Goal: Find specific page/section: Find specific page/section

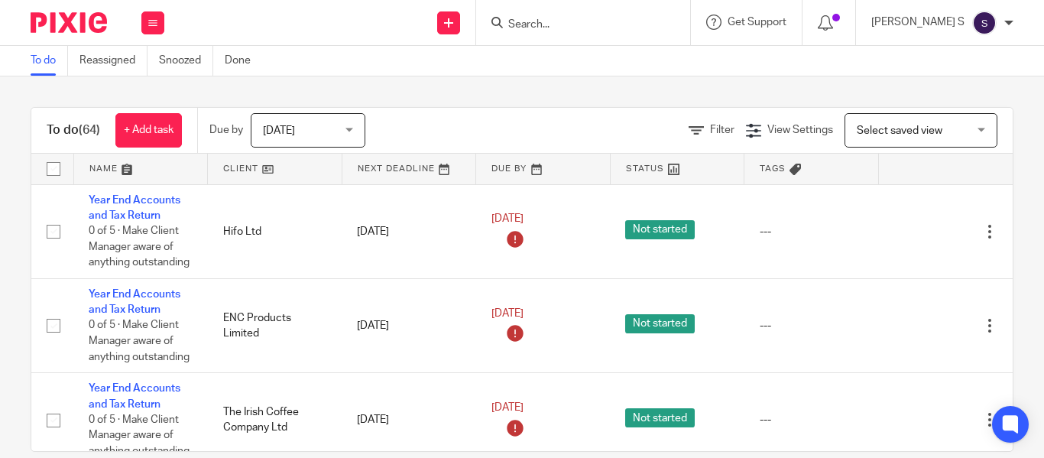
click at [576, 28] on input "Search" at bounding box center [576, 25] width 138 height 14
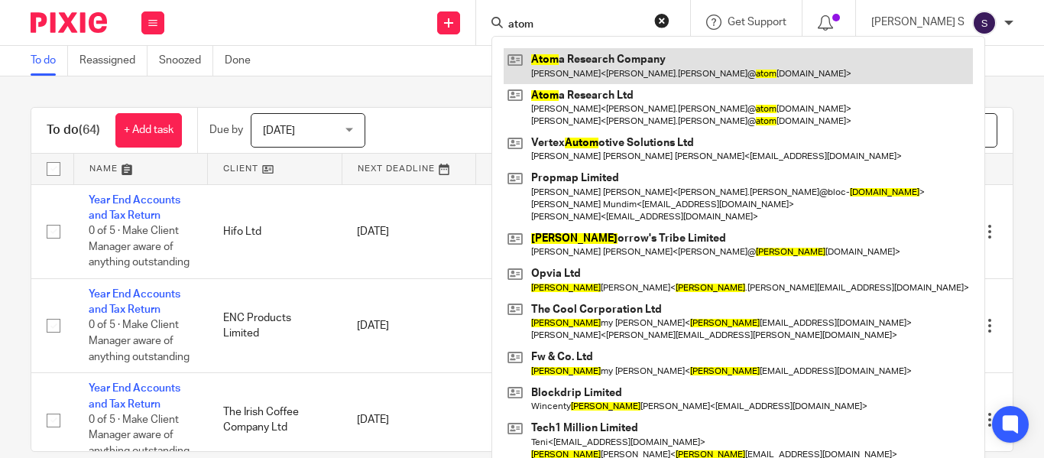
type input "atom"
click at [609, 51] on link at bounding box center [738, 65] width 469 height 35
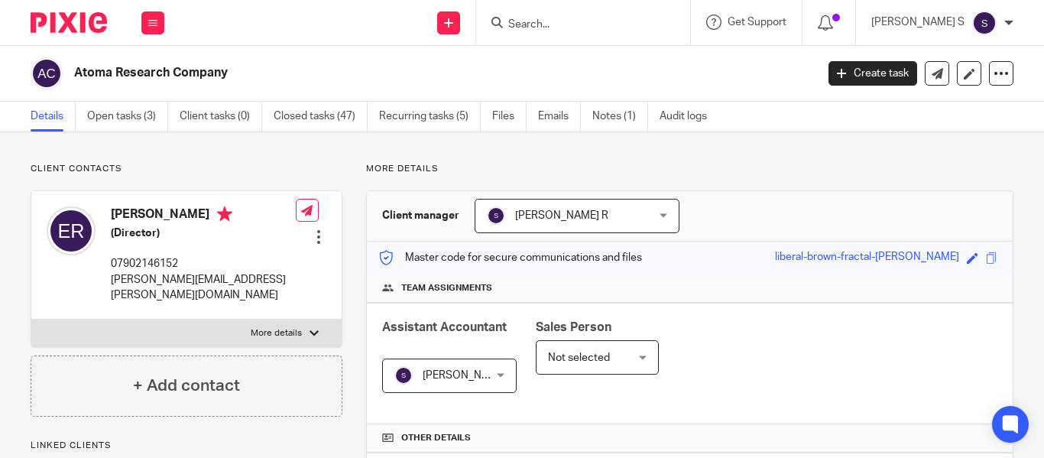
click at [602, 28] on input "Search" at bounding box center [576, 25] width 138 height 14
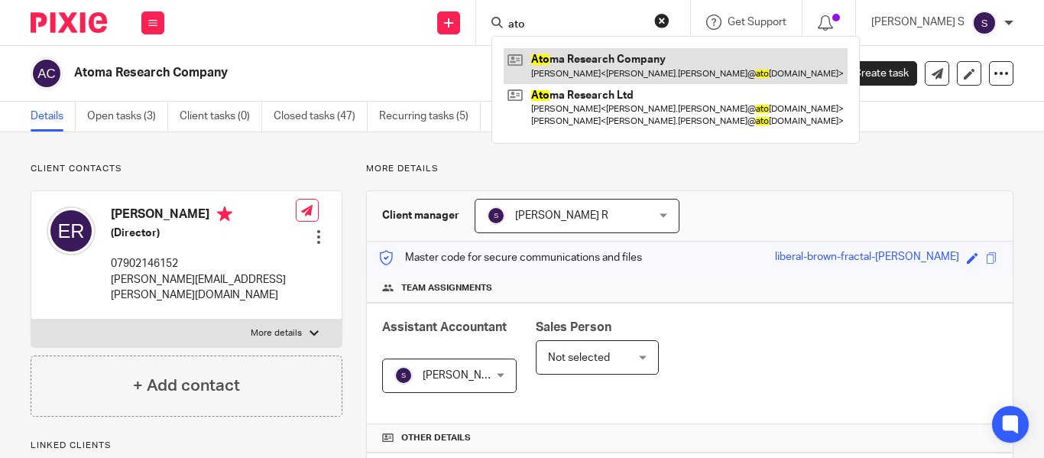
type input "ato"
click at [641, 68] on link at bounding box center [676, 65] width 344 height 35
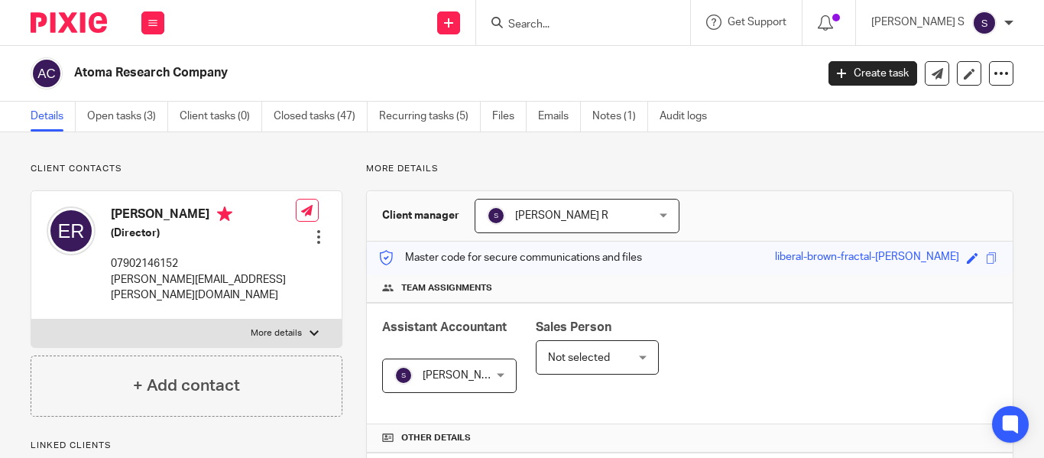
click at [599, 26] on input "Search" at bounding box center [576, 25] width 138 height 14
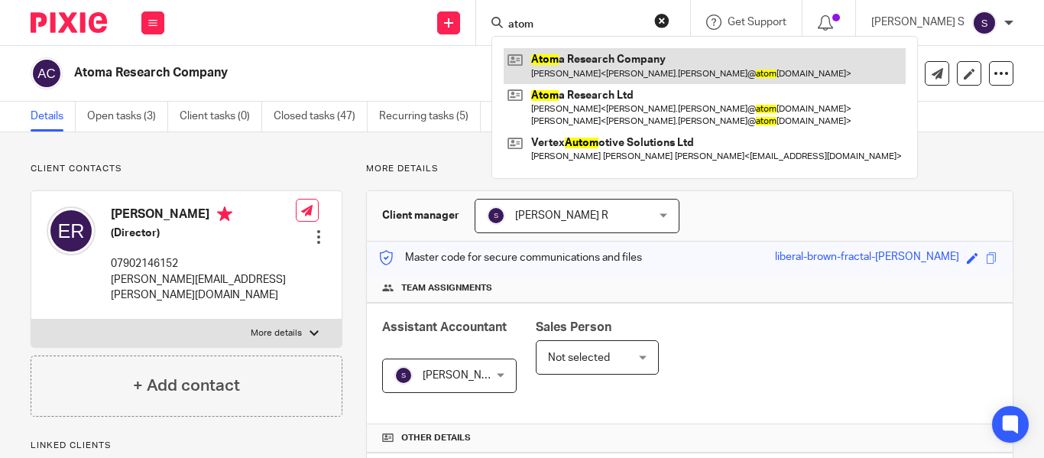
type input "atom"
click at [686, 60] on link at bounding box center [705, 65] width 402 height 35
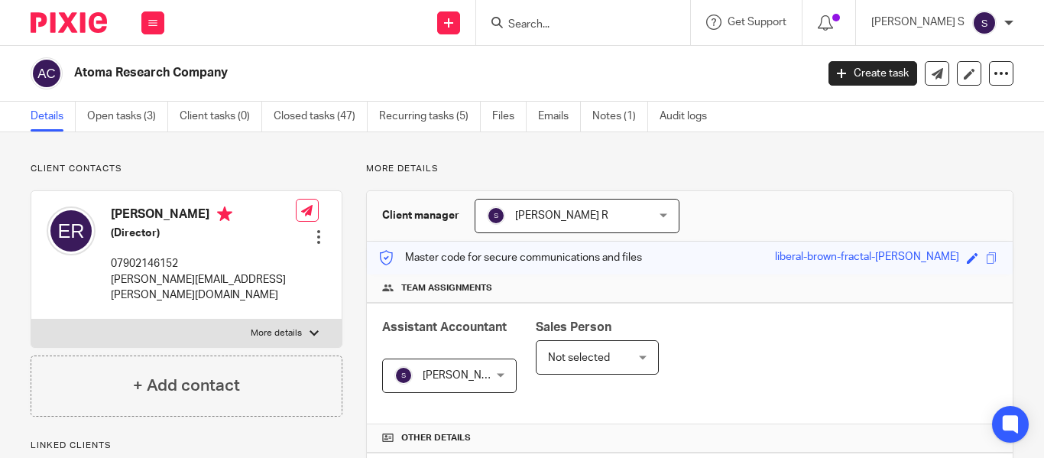
scroll to position [459, 0]
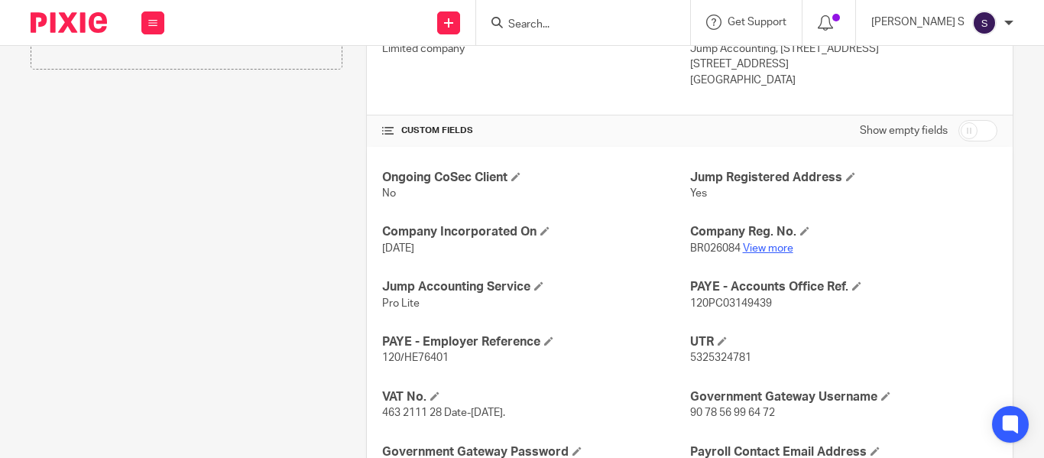
click at [753, 246] on link "View more" at bounding box center [768, 248] width 50 height 11
